Goal: Information Seeking & Learning: Learn about a topic

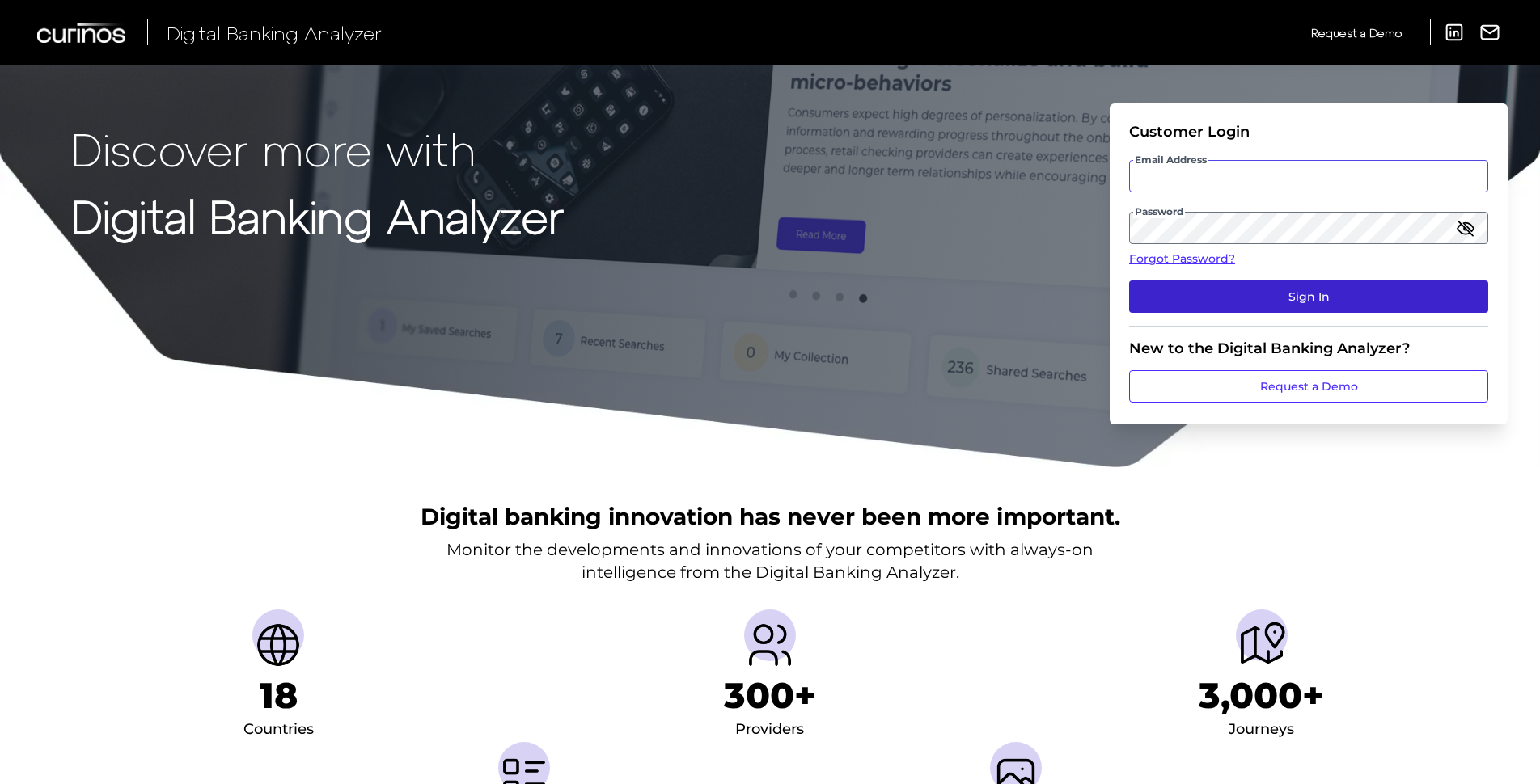
type input "[PERSON_NAME][EMAIL_ADDRESS][PERSON_NAME][DOMAIN_NAME]"
click at [1311, 294] on button "Sign In" at bounding box center [1308, 296] width 359 height 33
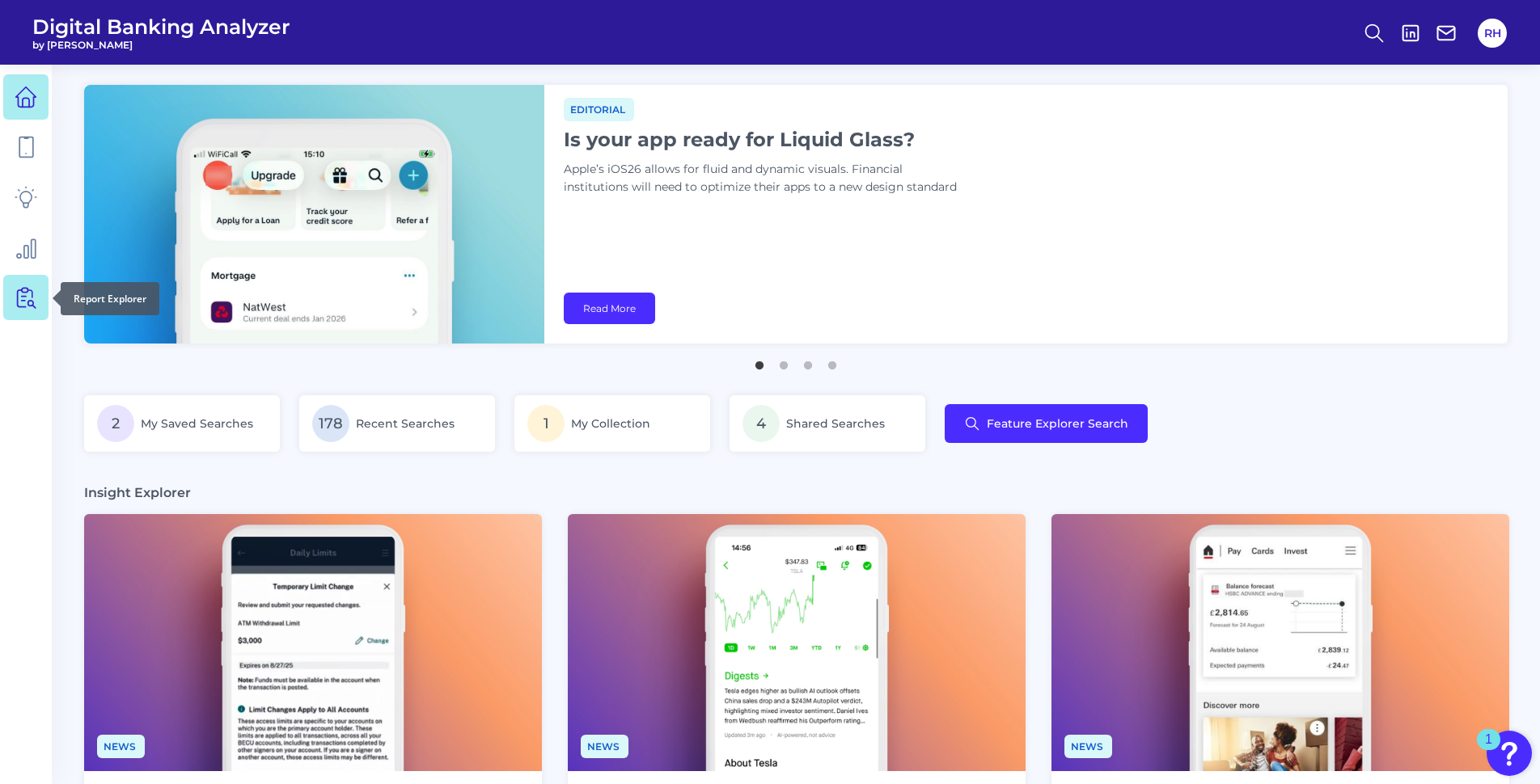
click at [25, 295] on icon at bounding box center [26, 297] width 23 height 23
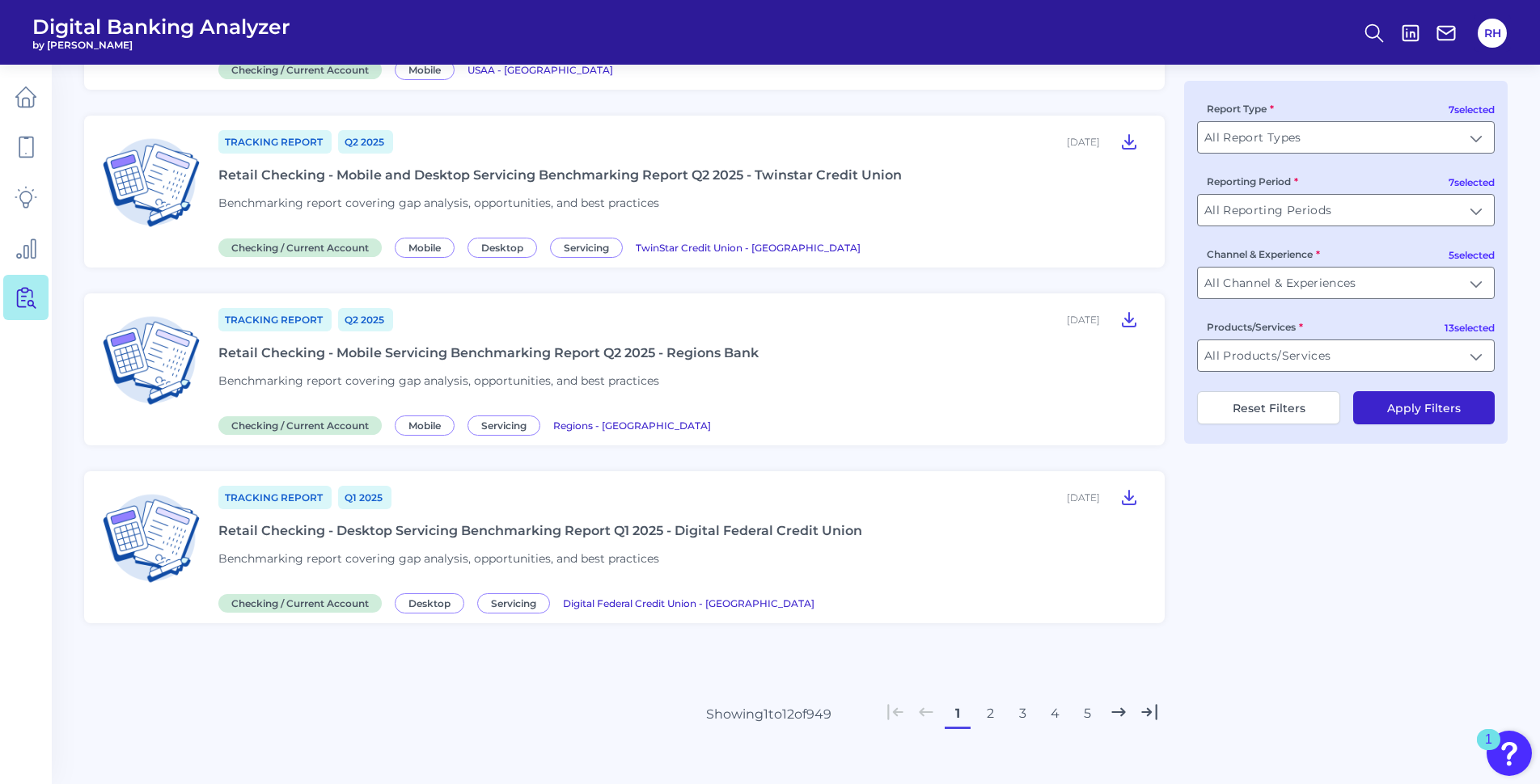
scroll to position [1872, 0]
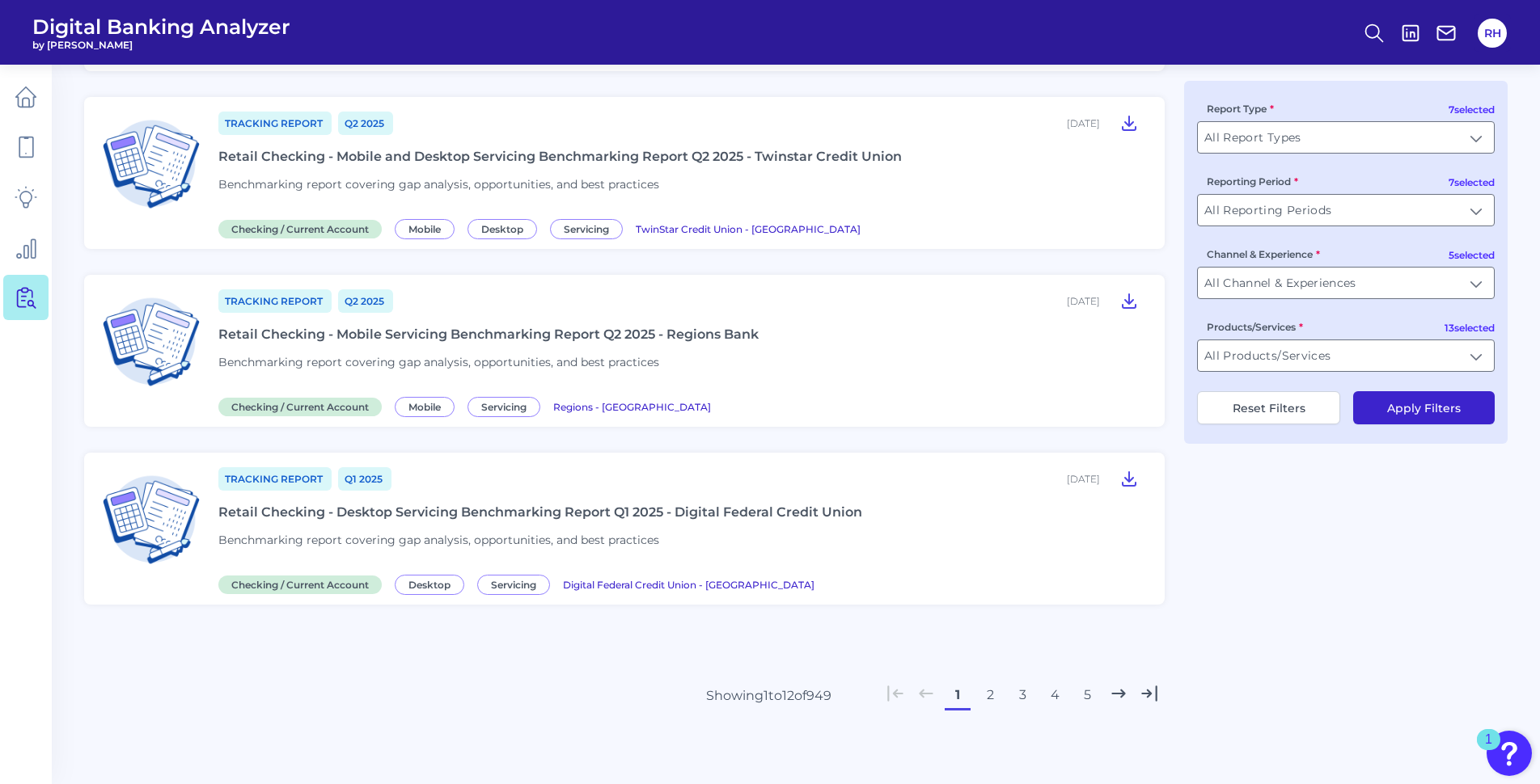
click at [991, 688] on button "2" at bounding box center [990, 696] width 26 height 26
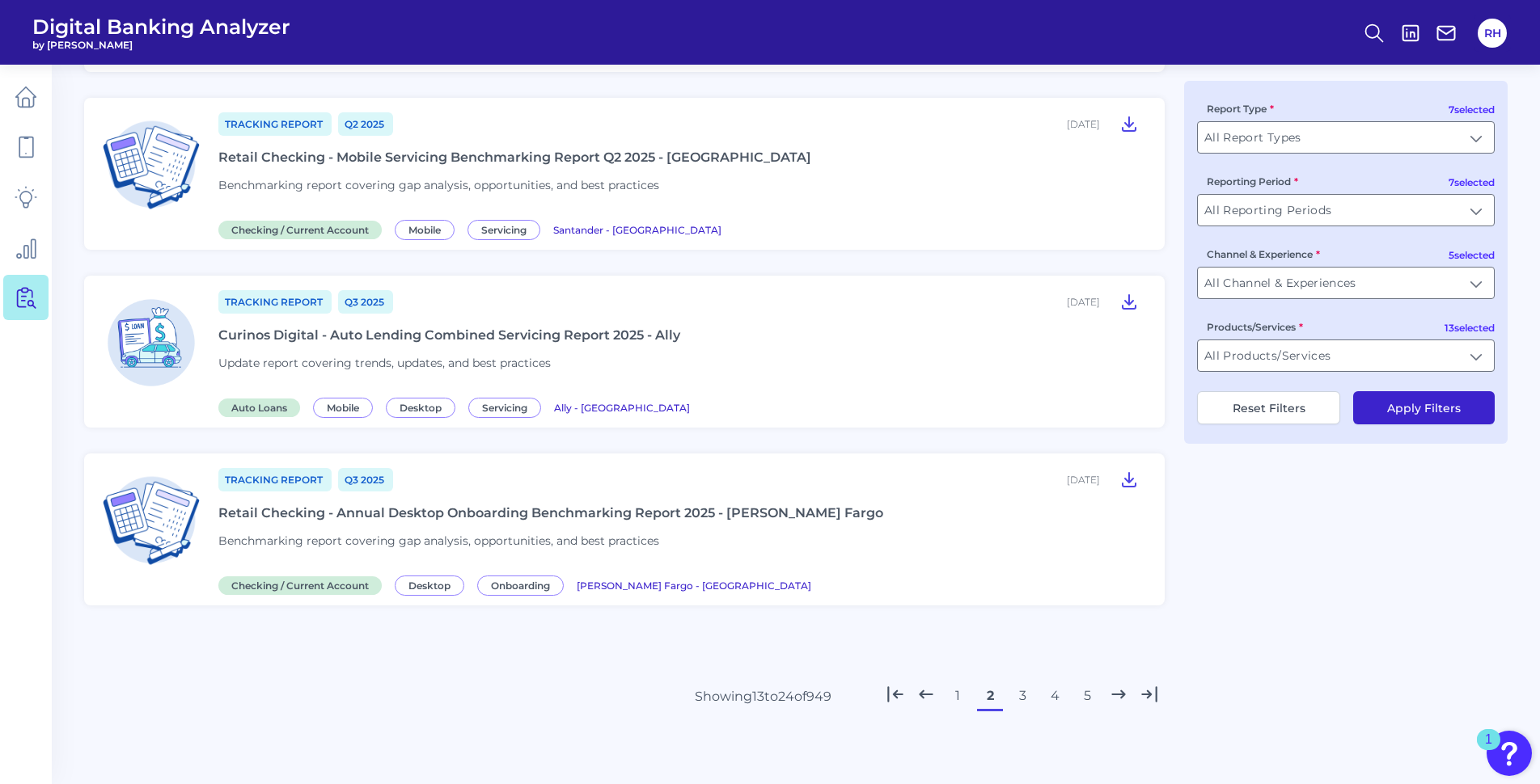
scroll to position [1788, 0]
click at [1025, 689] on button "3" at bounding box center [1023, 696] width 26 height 26
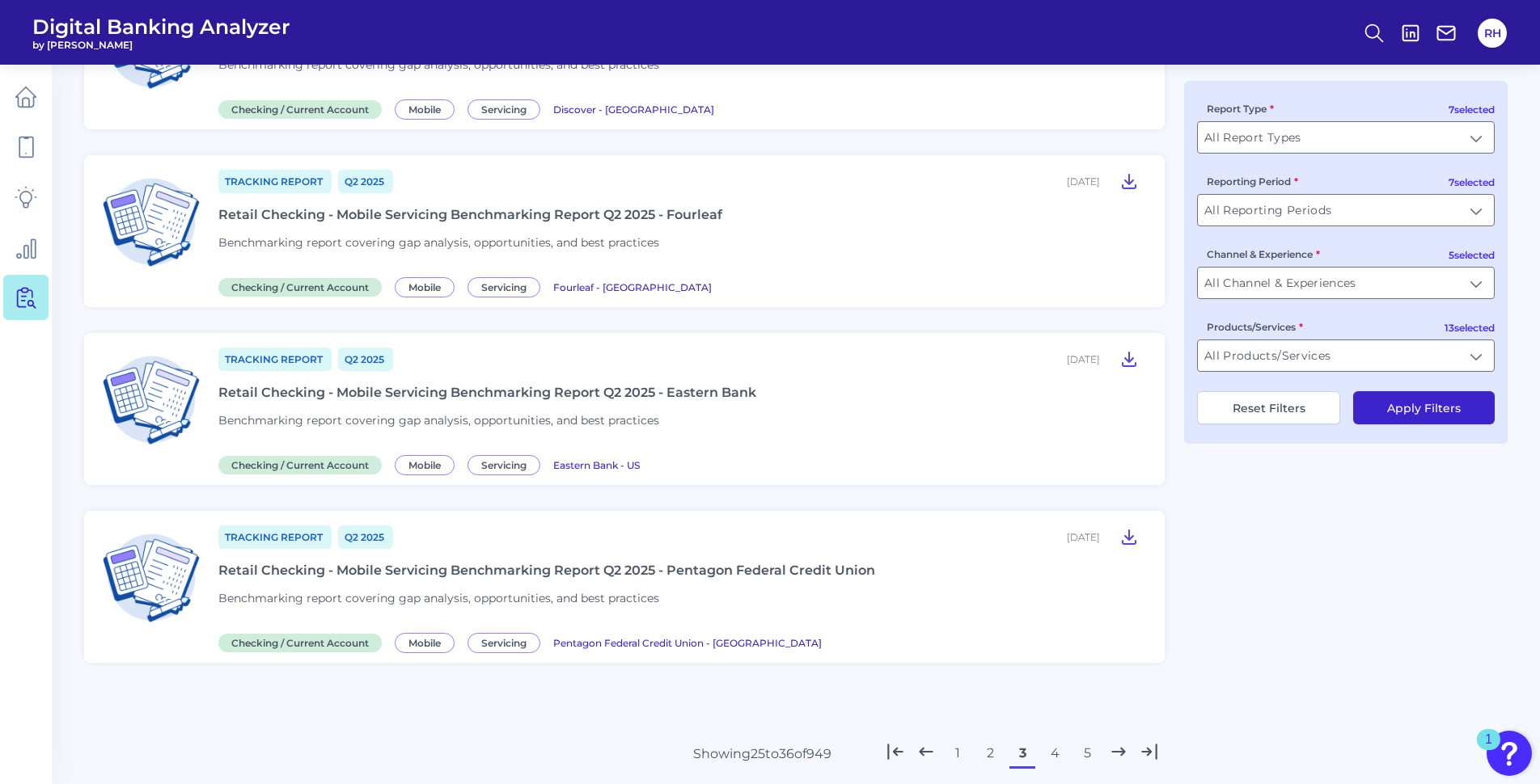
scroll to position [1726, 0]
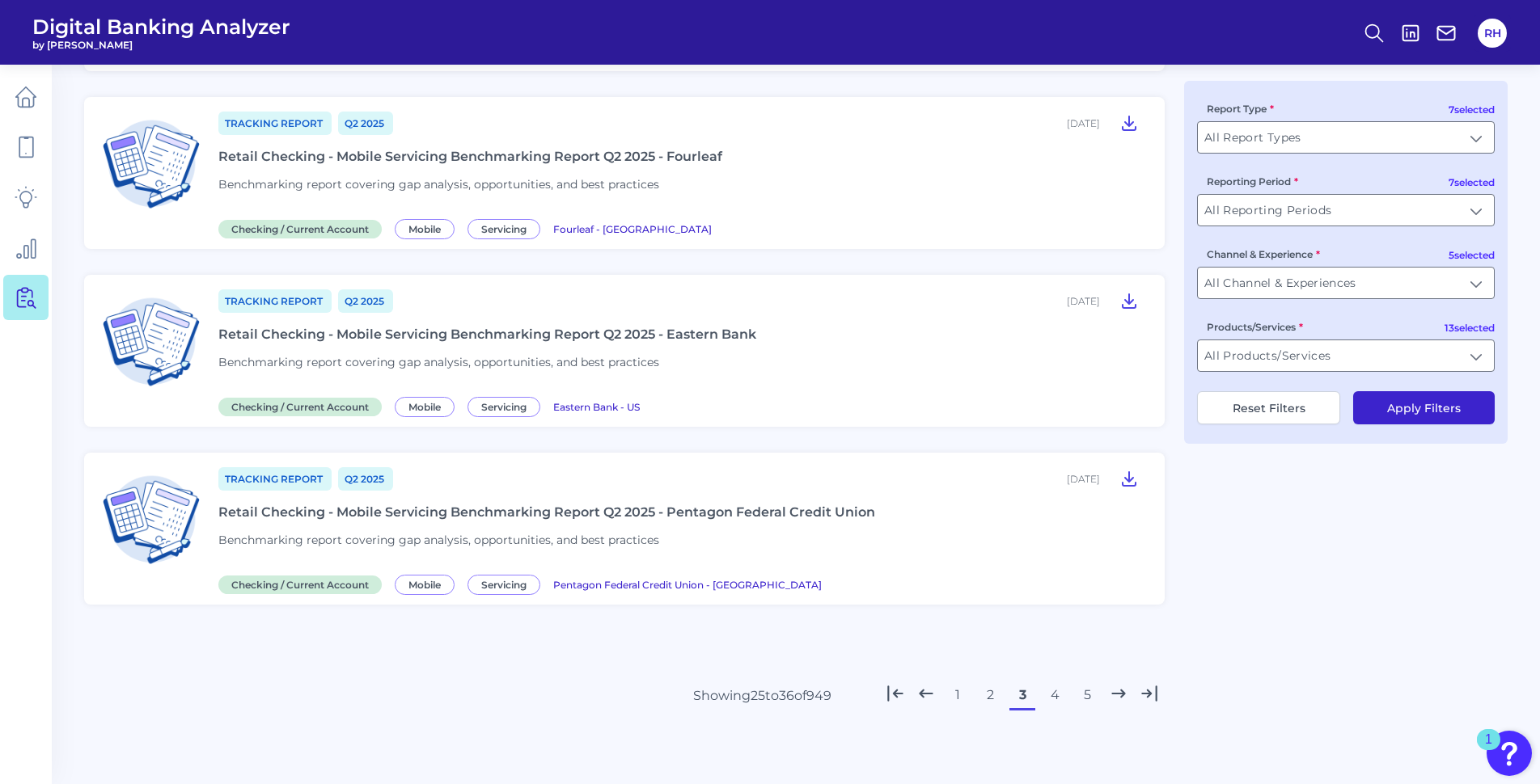
click at [1057, 701] on button "4" at bounding box center [1055, 696] width 26 height 26
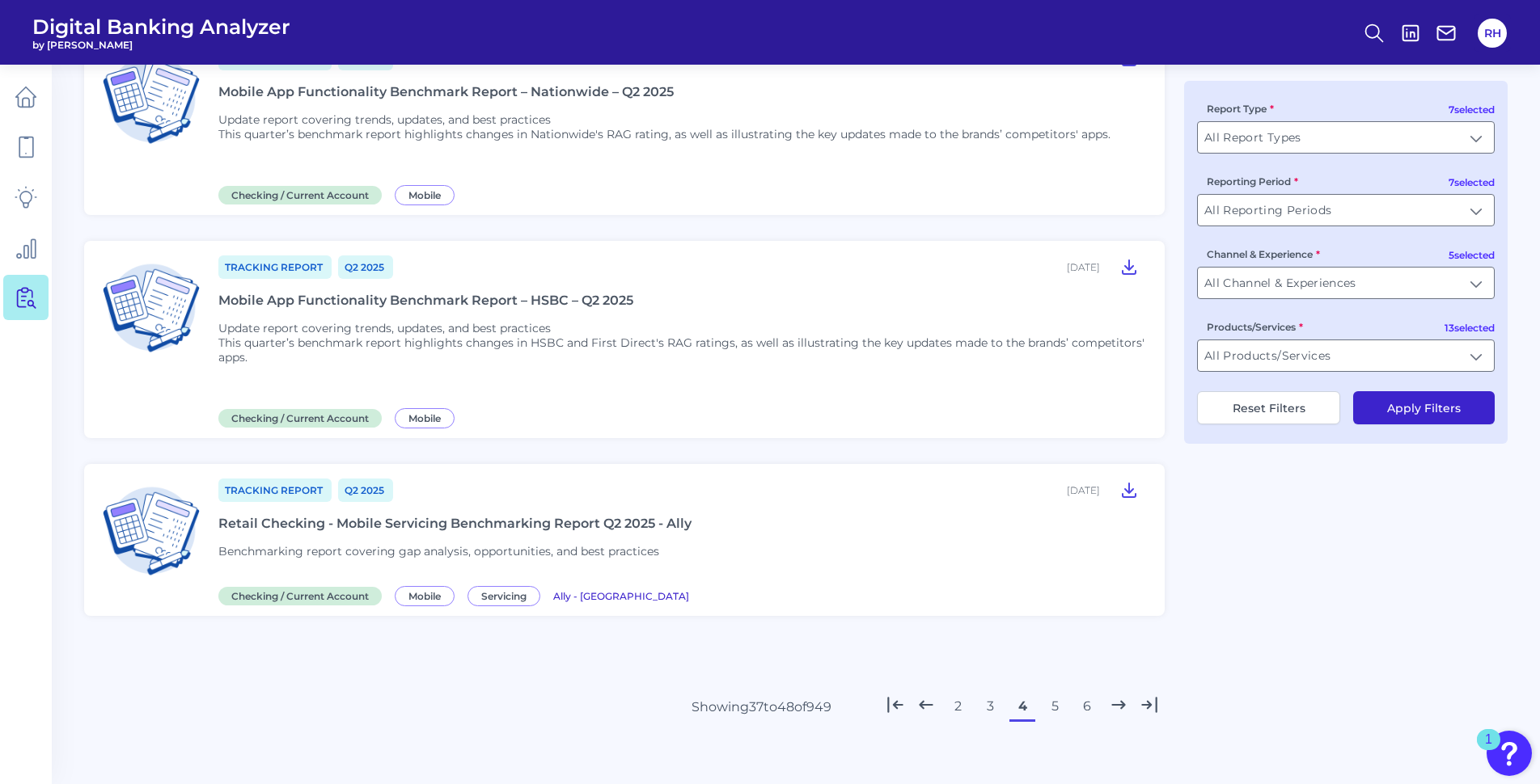
scroll to position [1805, 0]
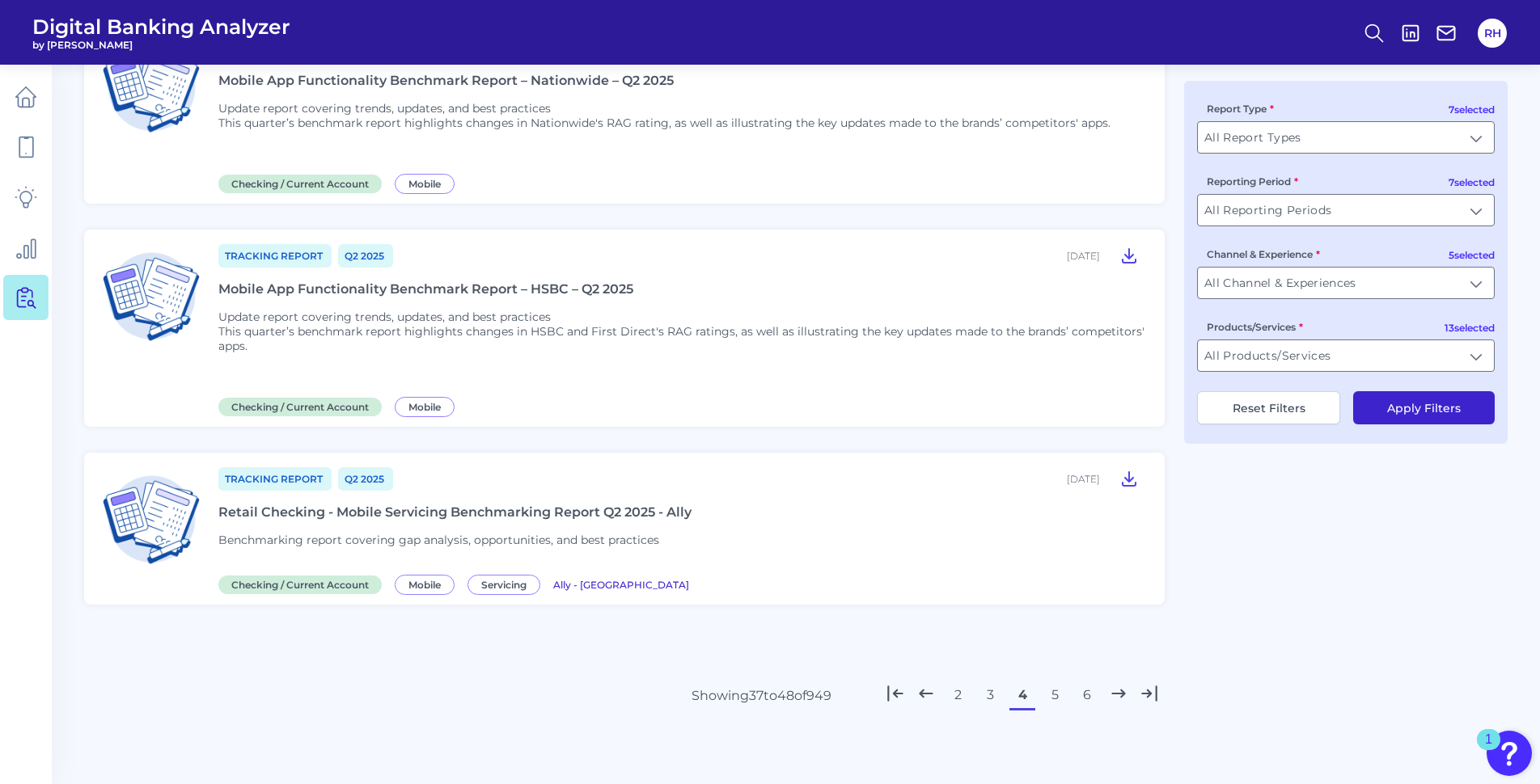
click at [1055, 702] on button "5" at bounding box center [1055, 696] width 26 height 26
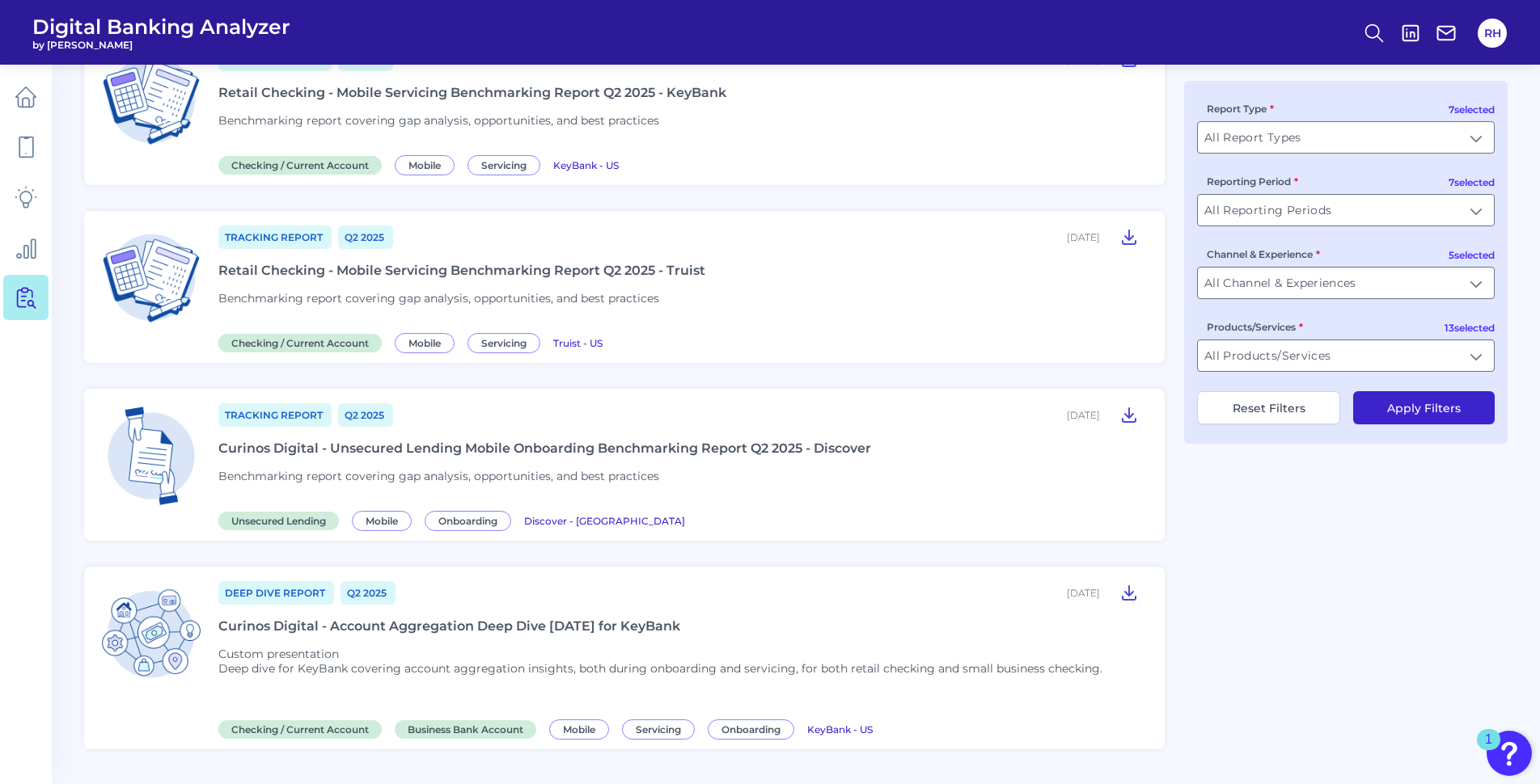
scroll to position [1699, 0]
